Goal: Task Accomplishment & Management: Complete application form

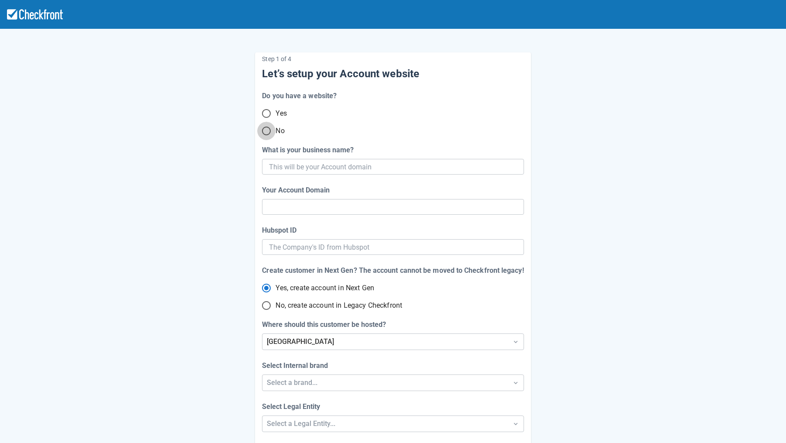
click at [274, 131] on input "No" at bounding box center [266, 131] width 18 height 18
radio input "true"
click at [275, 170] on input "What is your business name?" at bounding box center [392, 167] width 246 height 16
type input "f"
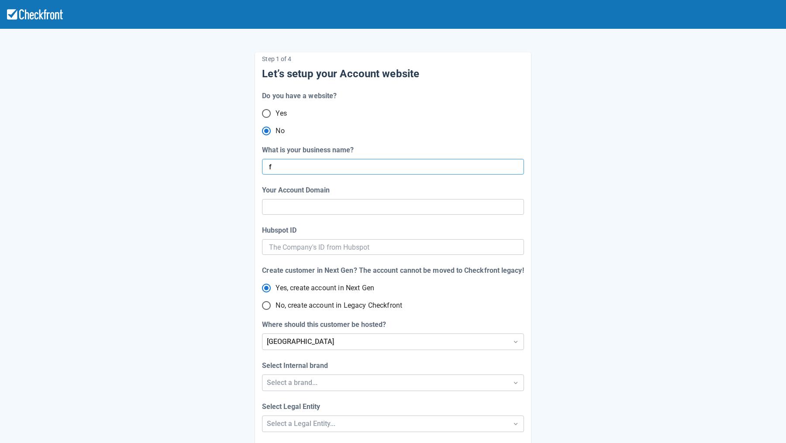
radio input "true"
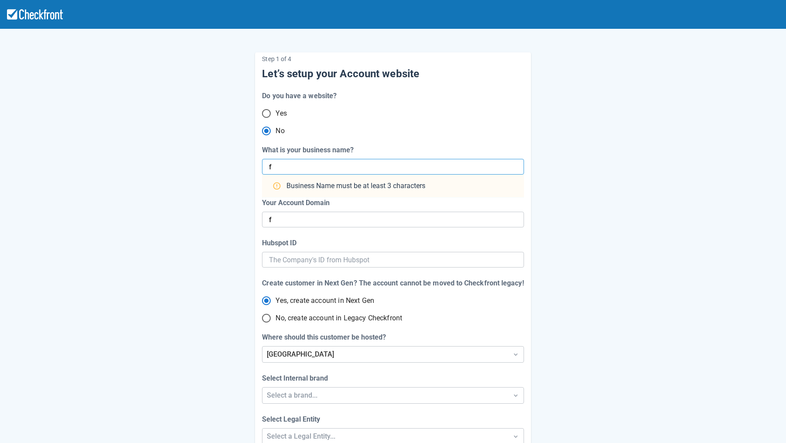
radio input "false"
type input "fsilva"
radio input "false"
type input "fsilva"
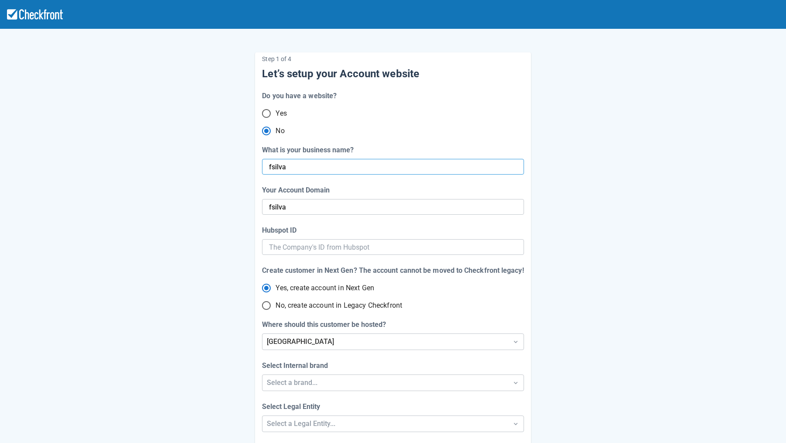
radio input "false"
type input "fsilva-"
radio input "false"
type input "fsilva-test"
radio input "false"
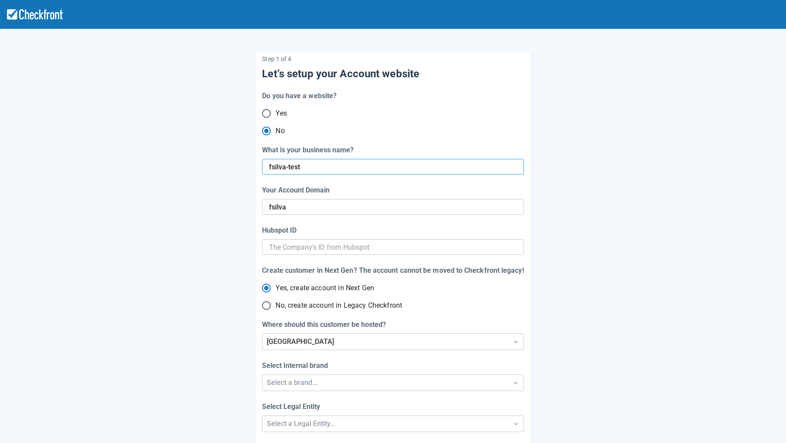
type input "fsilva-test"
radio input "false"
type input "fsilva-test-acc"
radio input "false"
type input "fsilva-test-acc"
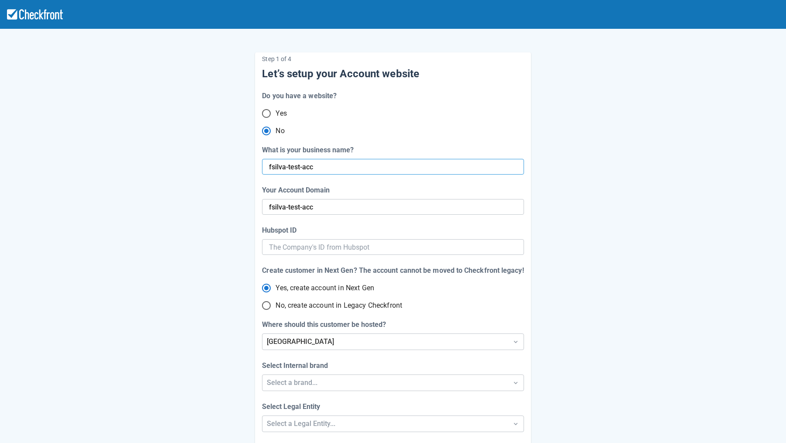
type input "fsilva-test-acco"
radio input "false"
type input "fsilva-test-account"
radio input "false"
type input "fsilva-test-acco"
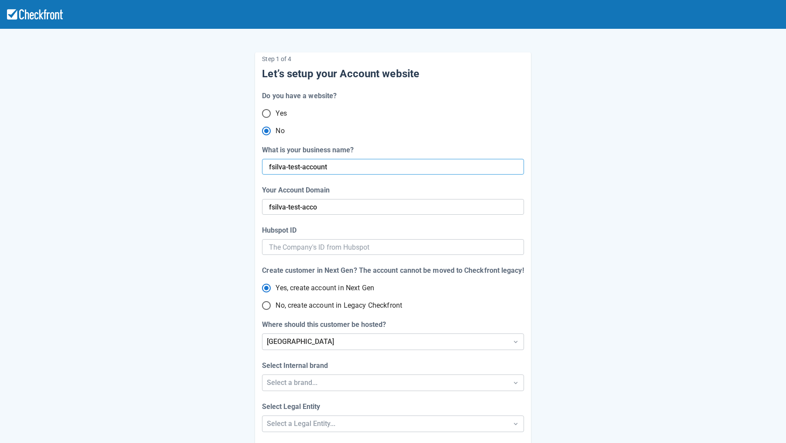
radio input "false"
type input "fsilva-test-account"
type input "fsilva-test-account-1"
radio input "false"
type input "fsilva-test-account-15"
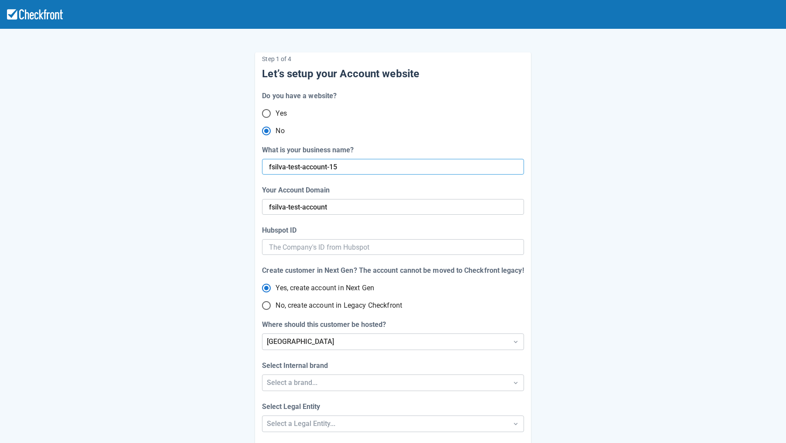
radio input "false"
type input "fsilva-test-account-1"
radio input "false"
type input "fsilva-test-account-15"
radio input "false"
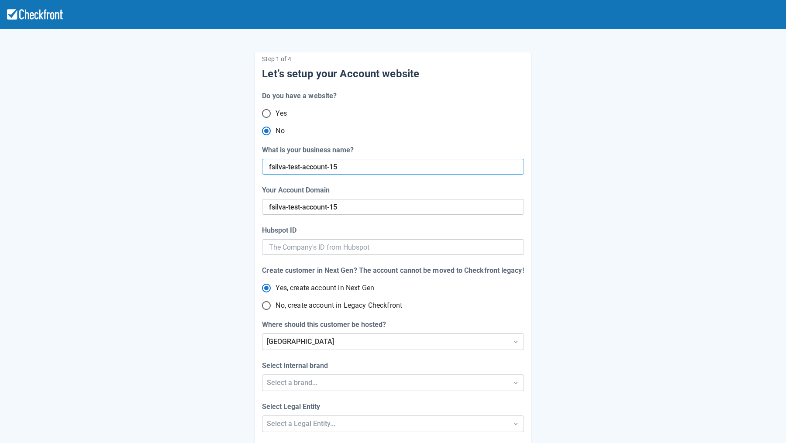
type input "fsilva-test-account-15"
click at [337, 308] on span "No, create account in Legacy Checkfront" at bounding box center [338, 305] width 127 height 10
click at [275, 308] on input "No, create account in Legacy Checkfront" at bounding box center [266, 305] width 18 height 18
radio input "true"
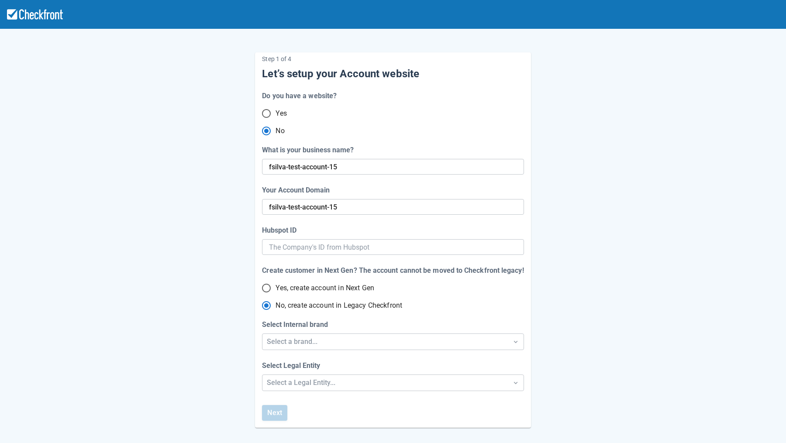
radio input "true"
click at [334, 293] on span "Yes, create account in Next Gen" at bounding box center [324, 288] width 99 height 10
click at [275, 293] on input "Yes, create account in Next Gen" at bounding box center [266, 288] width 18 height 18
radio input "true"
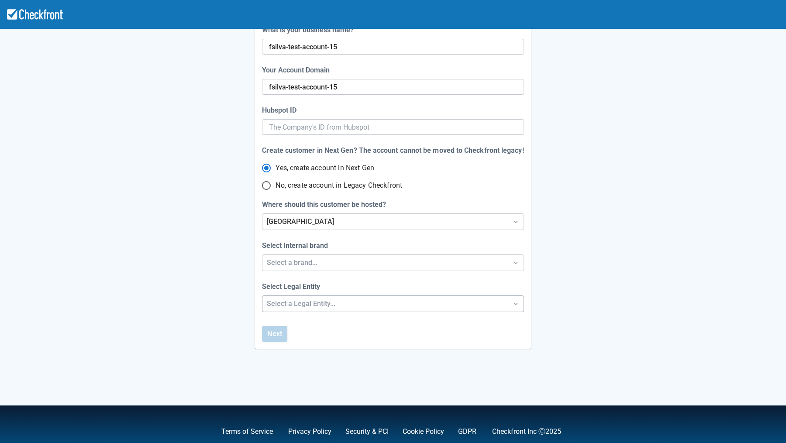
scroll to position [134, 0]
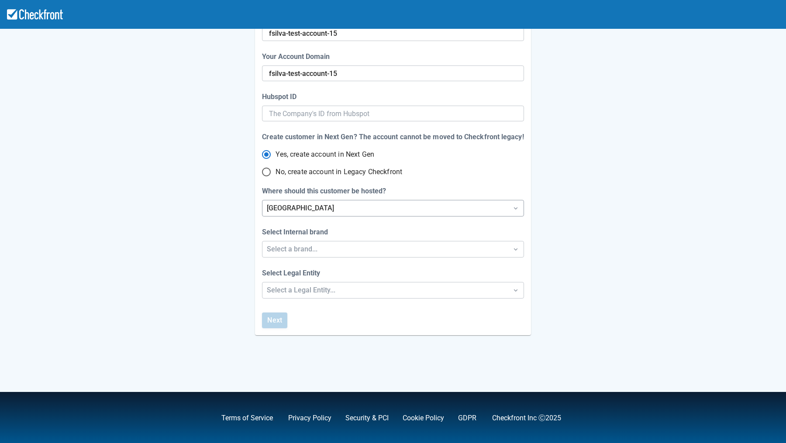
radio input "true"
click at [309, 211] on div "[GEOGRAPHIC_DATA]" at bounding box center [385, 208] width 236 height 10
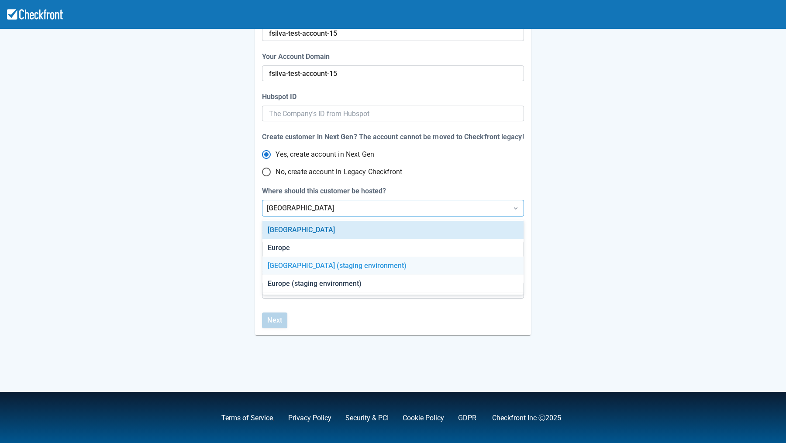
click at [328, 269] on div "[GEOGRAPHIC_DATA] (staging environment)" at bounding box center [392, 266] width 261 height 18
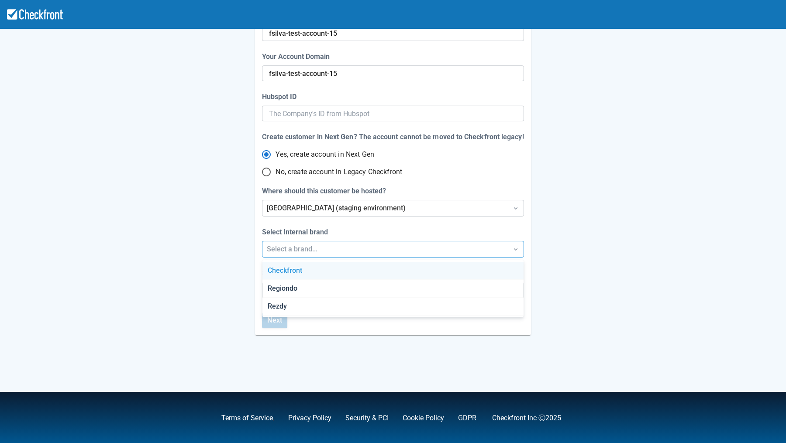
drag, startPoint x: 339, startPoint y: 252, endPoint x: 333, endPoint y: 257, distance: 7.7
click at [339, 252] on div "Select a brand..." at bounding box center [385, 249] width 236 height 10
click at [318, 273] on div "Checkfront" at bounding box center [392, 271] width 261 height 18
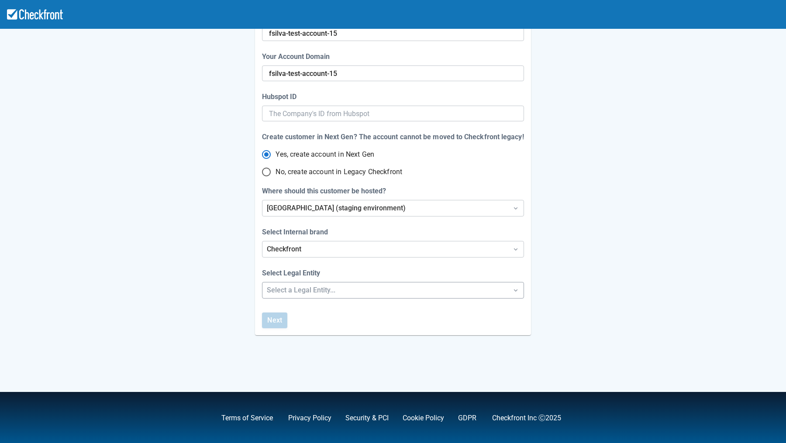
click at [326, 294] on div "Select a Legal Entity..." at bounding box center [384, 290] width 245 height 16
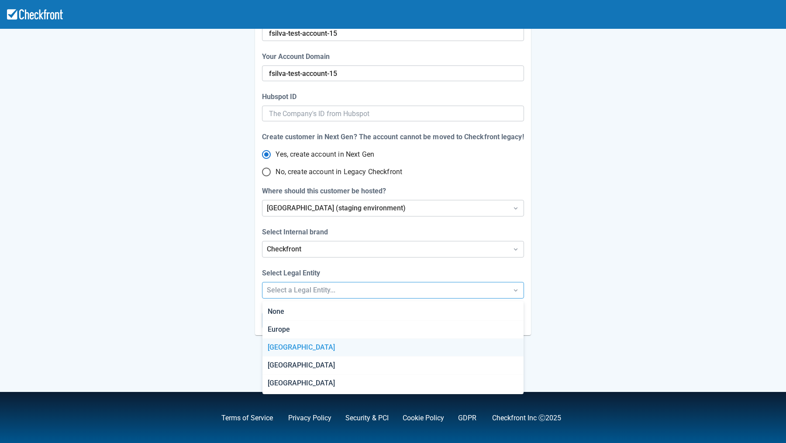
click at [293, 346] on div "[GEOGRAPHIC_DATA]" at bounding box center [392, 348] width 261 height 18
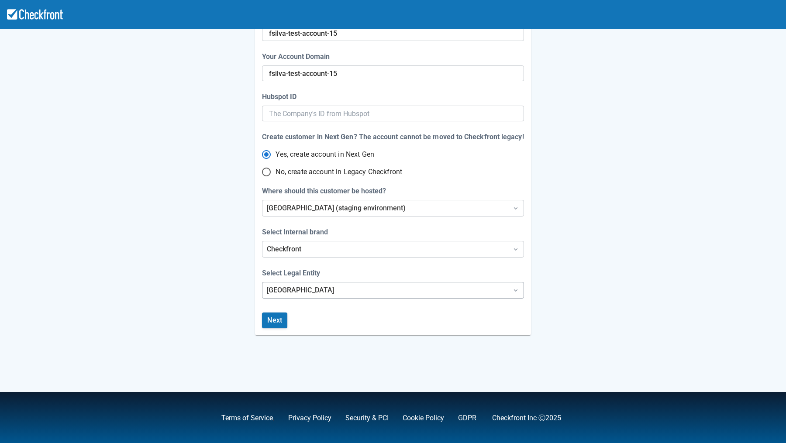
click at [294, 288] on div "[GEOGRAPHIC_DATA]" at bounding box center [385, 290] width 236 height 10
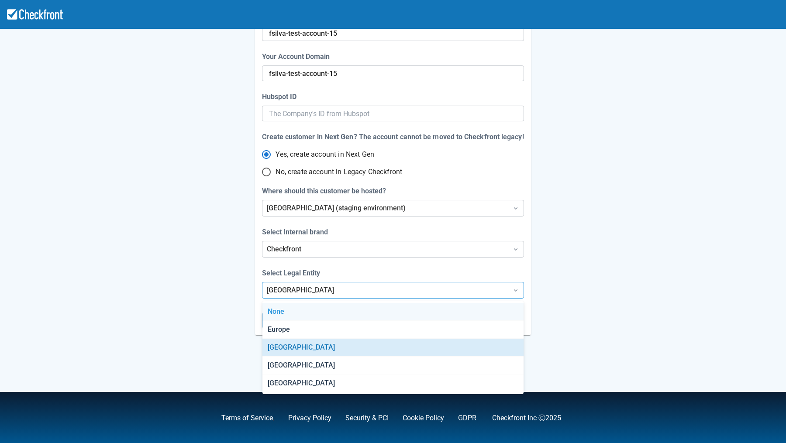
click at [315, 263] on div "Step 1 of 4 Let’s setup your Account website Do you have a website? Yes No What…" at bounding box center [392, 127] width 275 height 416
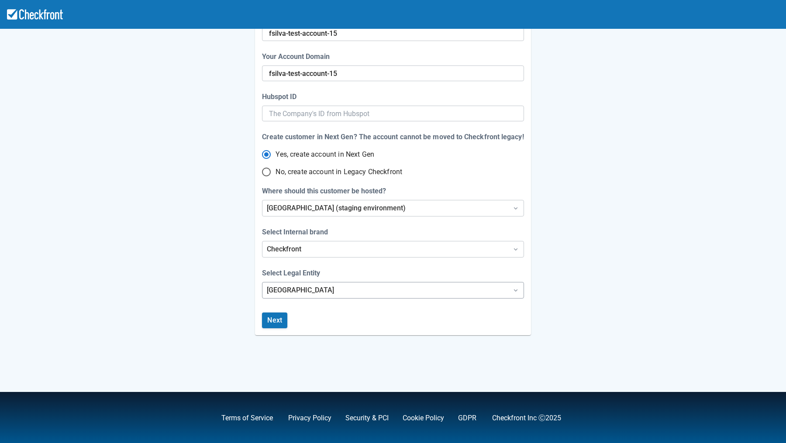
click at [329, 288] on div "[GEOGRAPHIC_DATA]" at bounding box center [385, 290] width 236 height 10
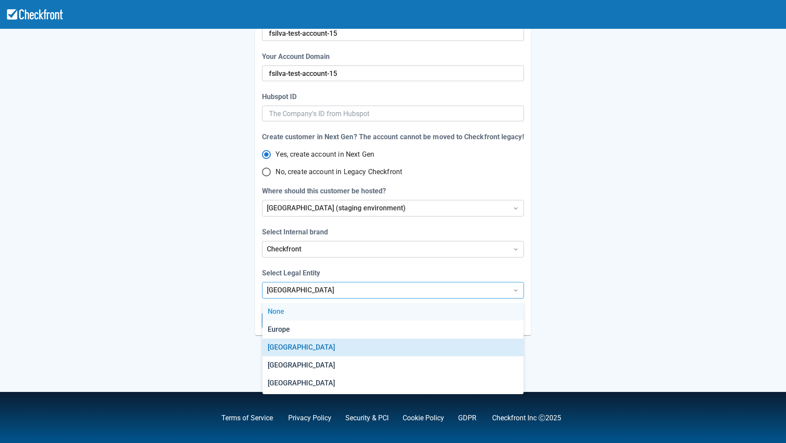
click at [329, 316] on div "None" at bounding box center [392, 312] width 261 height 18
radio input "false"
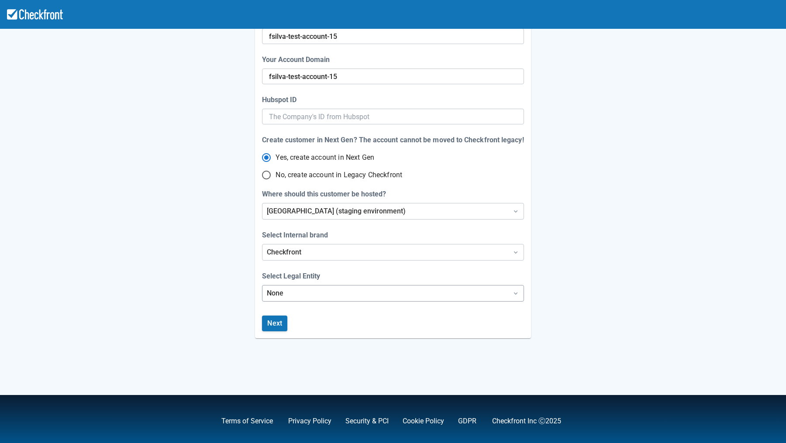
scroll to position [133, 0]
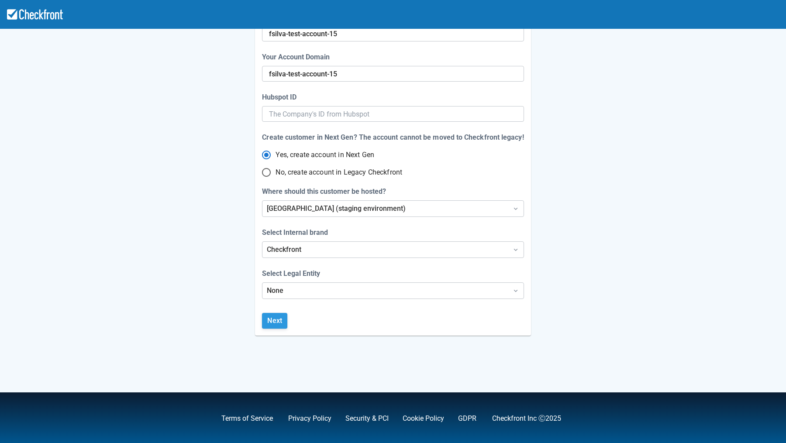
click at [274, 322] on button "Next" at bounding box center [274, 321] width 25 height 16
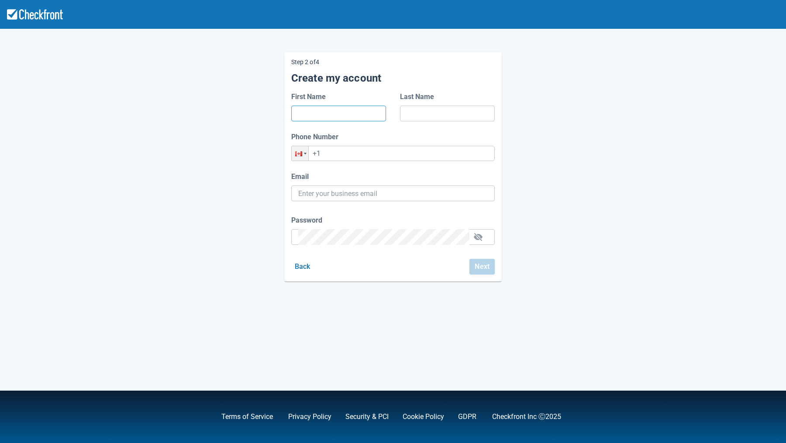
click at [342, 116] on input "First Name" at bounding box center [338, 114] width 81 height 16
type input "[PERSON_NAME]"
type input "[PERSON_NAME][EMAIL_ADDRESS][PERSON_NAME][DOMAIN_NAME]"
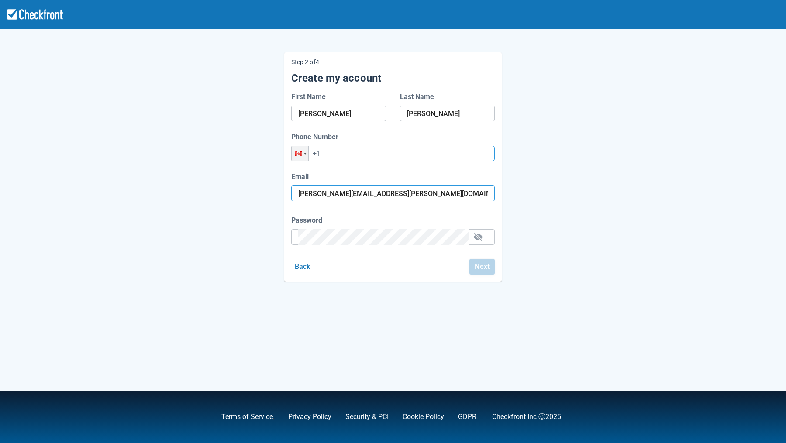
click at [353, 150] on input "+1" at bounding box center [392, 153] width 203 height 15
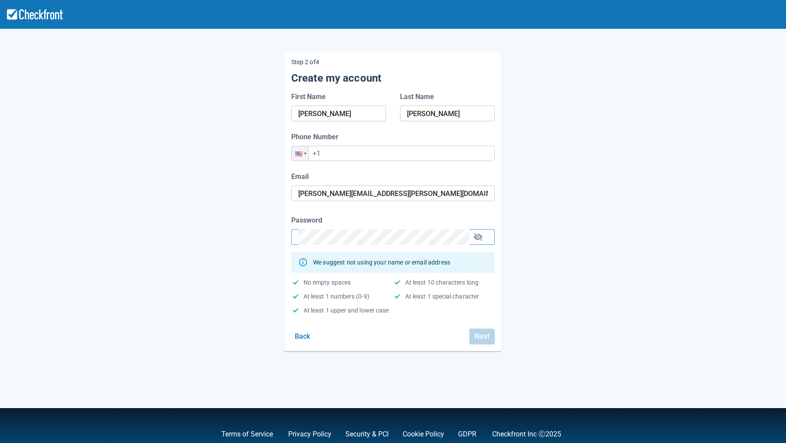
drag, startPoint x: 486, startPoint y: 223, endPoint x: 484, endPoint y: 229, distance: 7.1
click at [486, 223] on div "Password" at bounding box center [392, 220] width 203 height 10
drag, startPoint x: 480, startPoint y: 235, endPoint x: 481, endPoint y: 240, distance: 4.5
click at [481, 236] on button "button" at bounding box center [478, 237] width 14 height 14
click at [362, 159] on input "+1" at bounding box center [392, 153] width 203 height 15
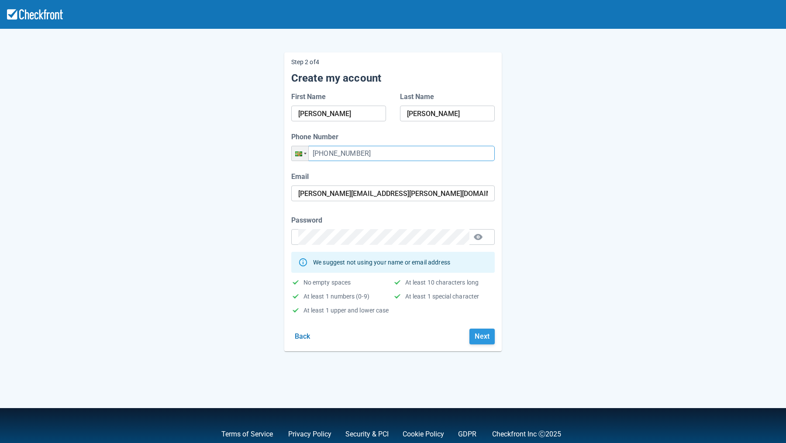
type input "[PHONE_NUMBER]"
click at [481, 342] on button "Next" at bounding box center [481, 337] width 25 height 16
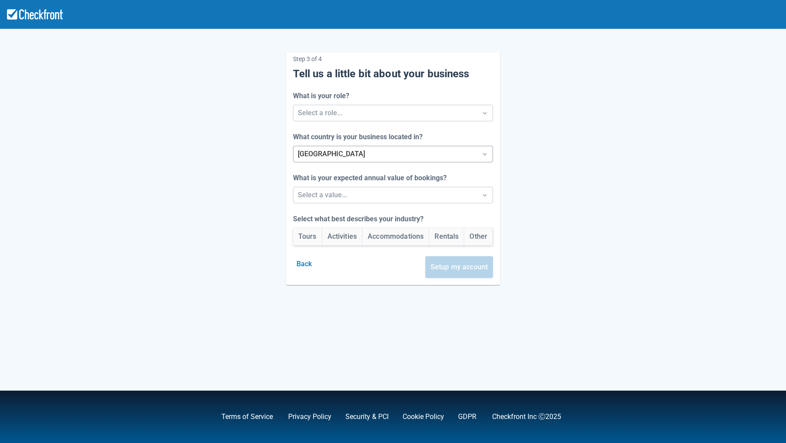
click at [462, 156] on div at bounding box center [385, 154] width 175 height 12
click at [347, 180] on div "[GEOGRAPHIC_DATA]" at bounding box center [392, 176] width 203 height 18
type input "[GEOGRAPHIC_DATA]"
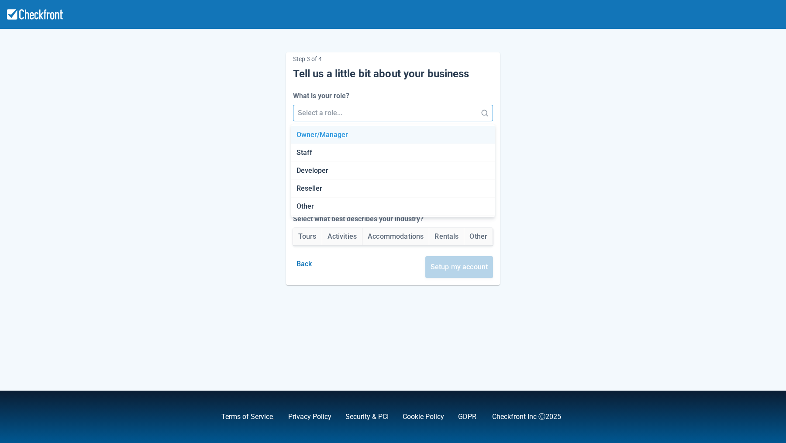
click at [339, 114] on div at bounding box center [385, 113] width 175 height 12
click at [336, 136] on div "Owner/Manager" at bounding box center [392, 135] width 203 height 18
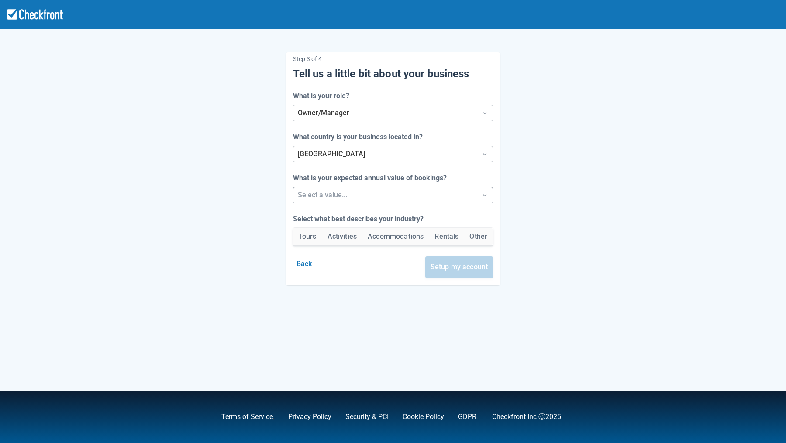
click at [367, 199] on div at bounding box center [385, 195] width 175 height 12
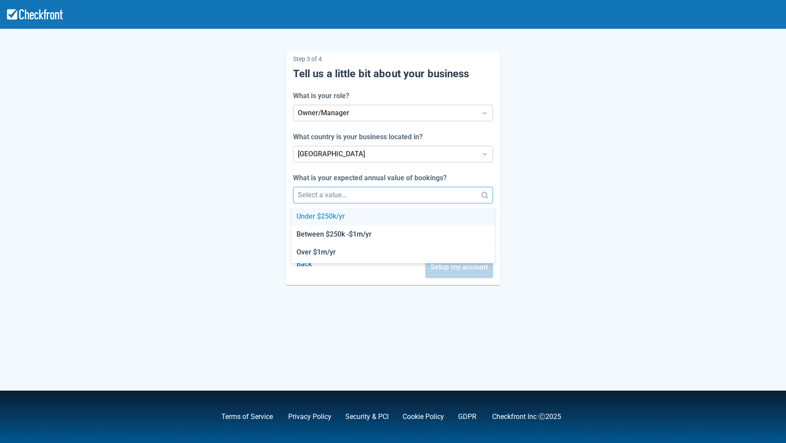
click at [353, 217] on div "Under $250k/yr" at bounding box center [392, 217] width 203 height 18
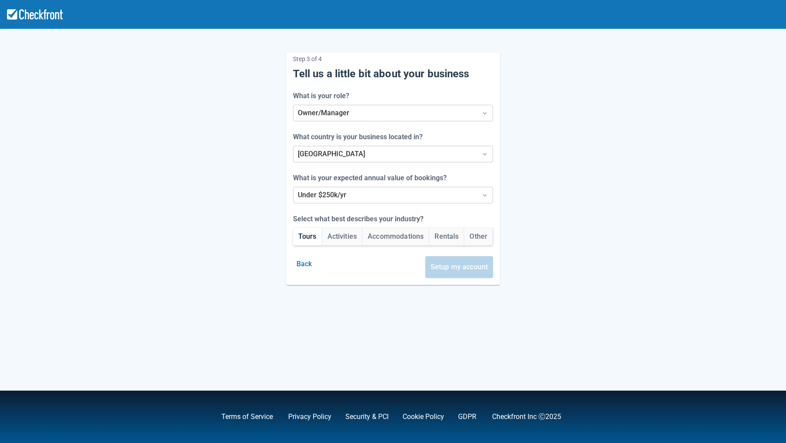
click at [310, 238] on button "Tours" at bounding box center [307, 236] width 29 height 17
drag, startPoint x: 387, startPoint y: 238, endPoint x: 431, endPoint y: 256, distance: 47.7
click at [387, 238] on button "Accommodations" at bounding box center [395, 236] width 66 height 17
click at [456, 264] on button "Setup my account" at bounding box center [459, 267] width 68 height 22
